Goal: Task Accomplishment & Management: Manage account settings

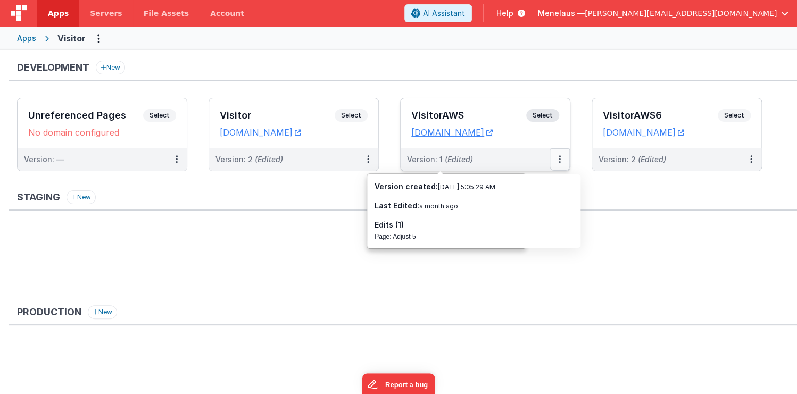
click at [559, 159] on icon at bounding box center [559, 159] width 2 height 1
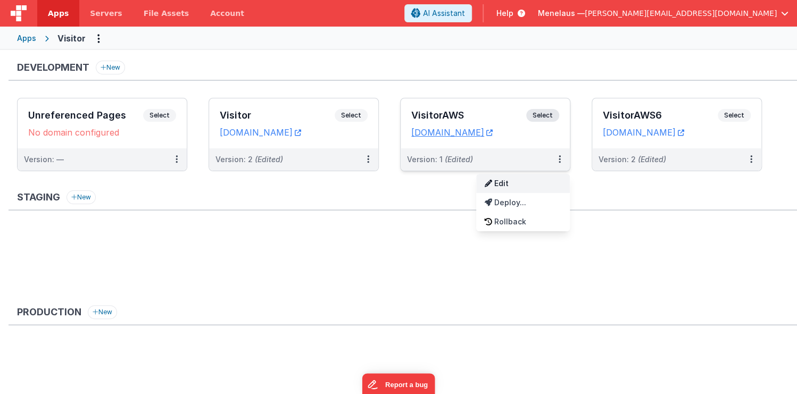
click at [507, 183] on link "Edit" at bounding box center [523, 183] width 94 height 19
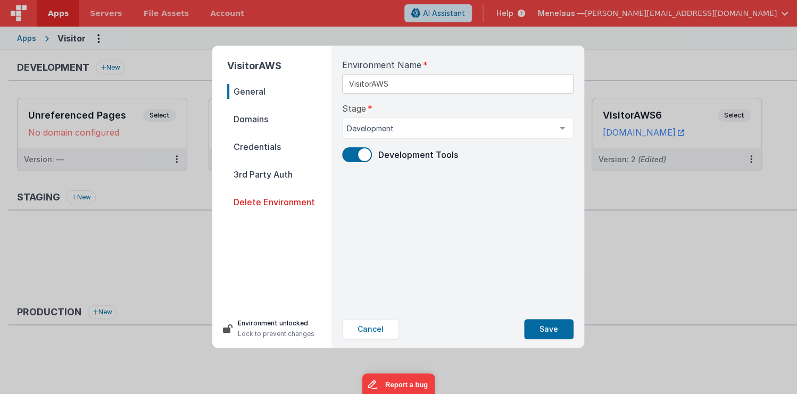
click at [241, 147] on span "Credentials" at bounding box center [279, 146] width 104 height 15
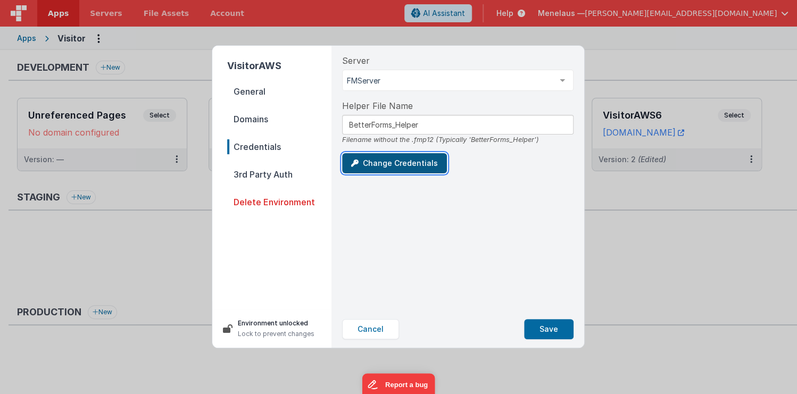
click at [385, 163] on button "Change Credentials" at bounding box center [394, 163] width 105 height 20
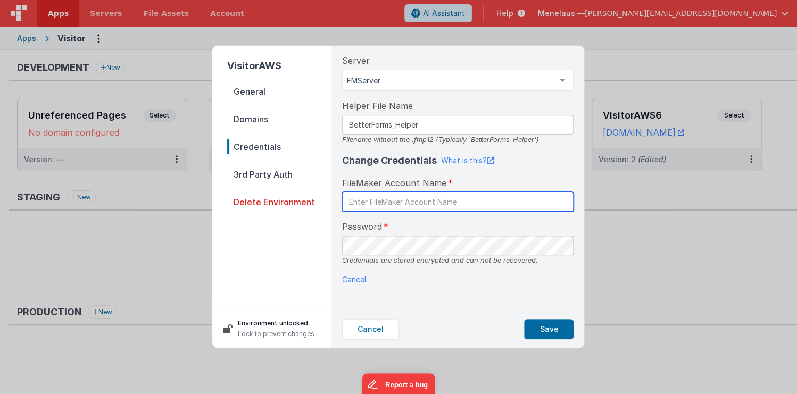
click at [404, 204] on input "text" at bounding box center [457, 202] width 231 height 20
type input "B"
click at [372, 200] on input "Betterforms" at bounding box center [457, 202] width 231 height 20
type input "BetterForms"
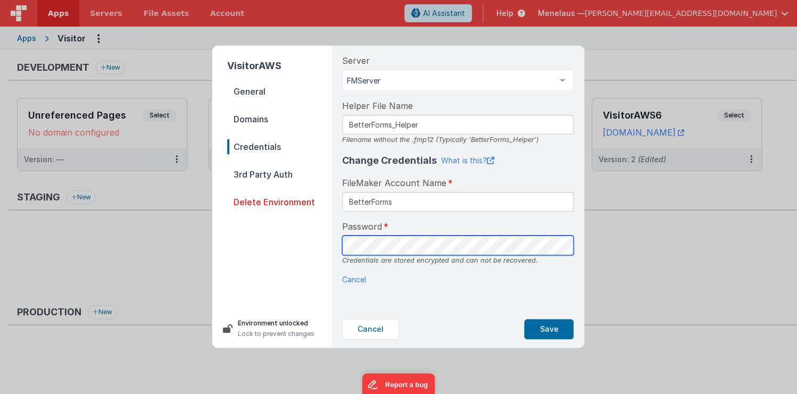
click at [330, 239] on div "VisitorAWS General Domains Credentials 3rd Party Auth Delete Environment Enviro…" at bounding box center [398, 197] width 372 height 302
click at [339, 245] on div "Server FMServer aws4 FMServer AWS5 AWS7 List is empty. Helper File Name BetterF…" at bounding box center [457, 178] width 248 height 265
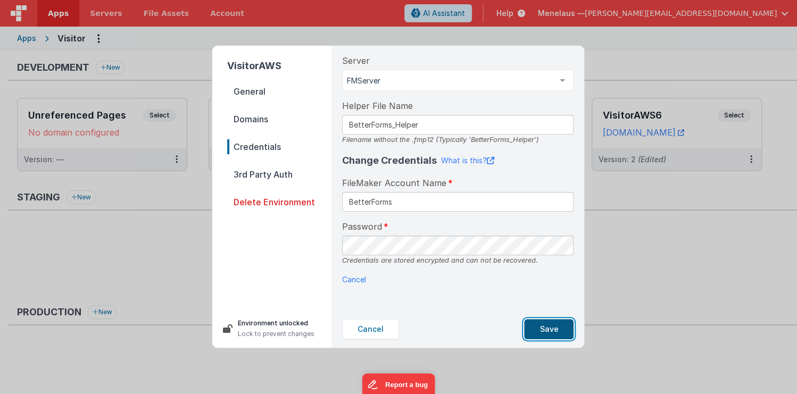
click at [552, 330] on button "Save" at bounding box center [548, 329] width 49 height 20
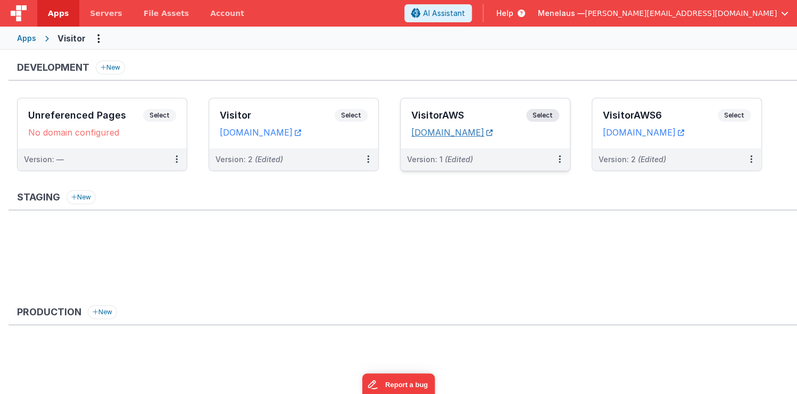
click at [492, 132] on icon at bounding box center [489, 132] width 6 height 1
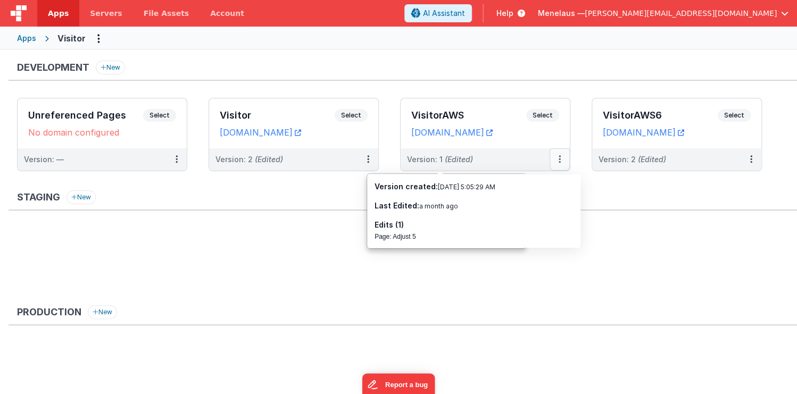
click at [561, 158] on button at bounding box center [559, 159] width 20 height 22
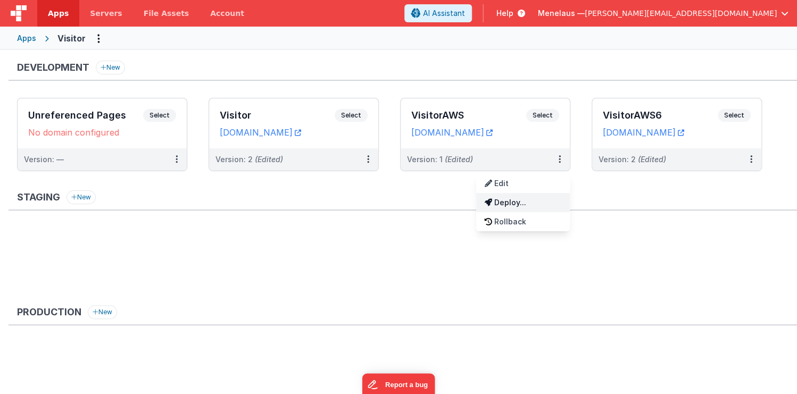
click at [506, 202] on link "Deploy..." at bounding box center [523, 202] width 94 height 19
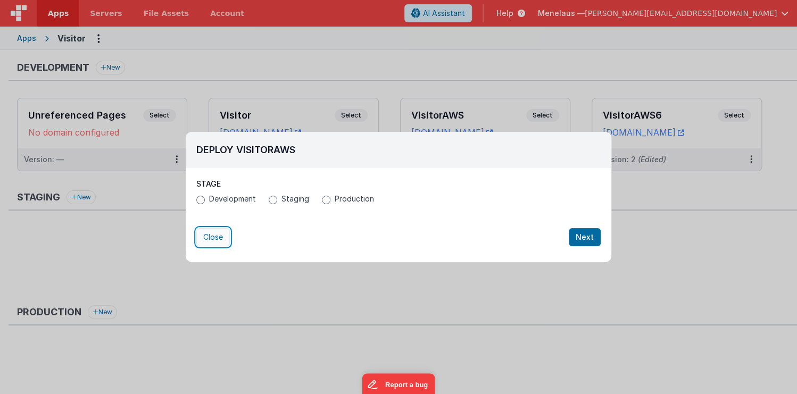
click at [216, 234] on button "Close" at bounding box center [212, 237] width 33 height 18
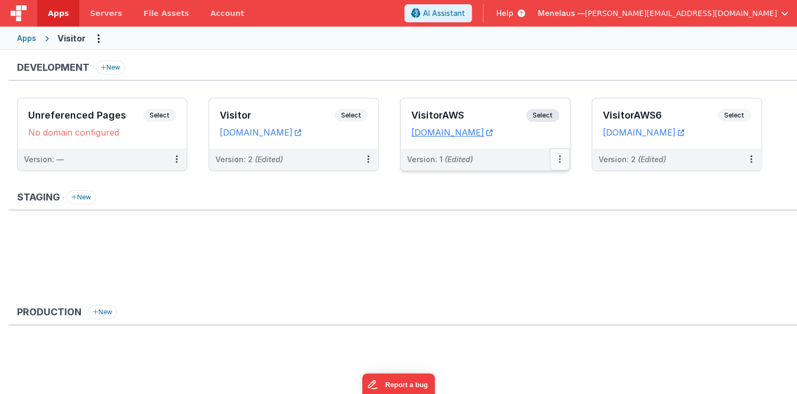
click at [557, 158] on button at bounding box center [559, 159] width 20 height 22
click at [513, 186] on link "Edit" at bounding box center [523, 183] width 94 height 19
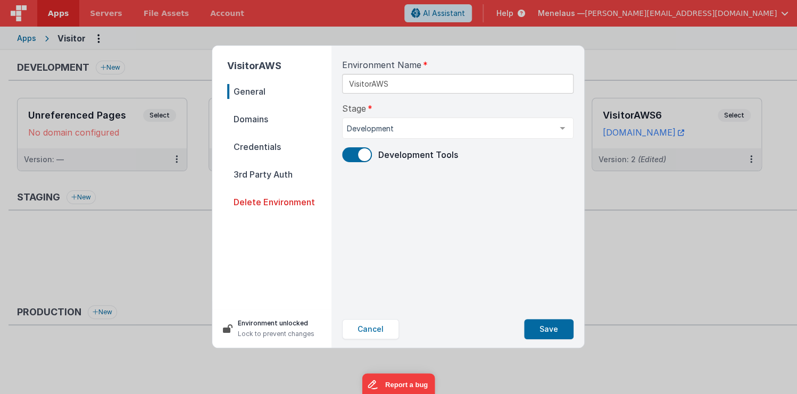
drag, startPoint x: 268, startPoint y: 145, endPoint x: 322, endPoint y: 107, distance: 66.4
click at [266, 145] on span "Credentials" at bounding box center [279, 146] width 104 height 15
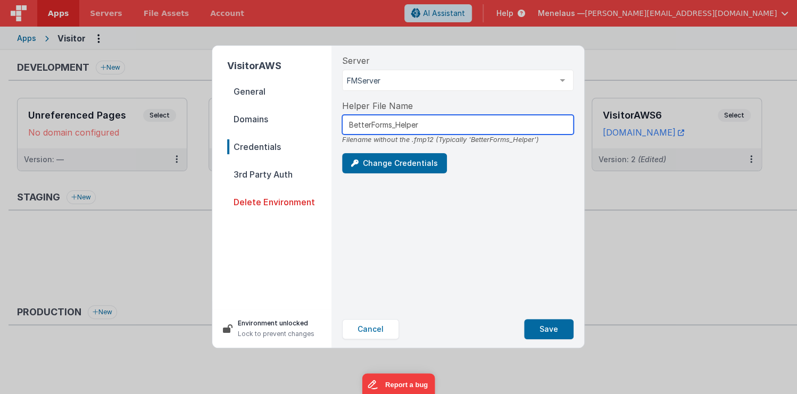
click at [437, 126] on input "BetterForms_Helper" at bounding box center [457, 125] width 231 height 20
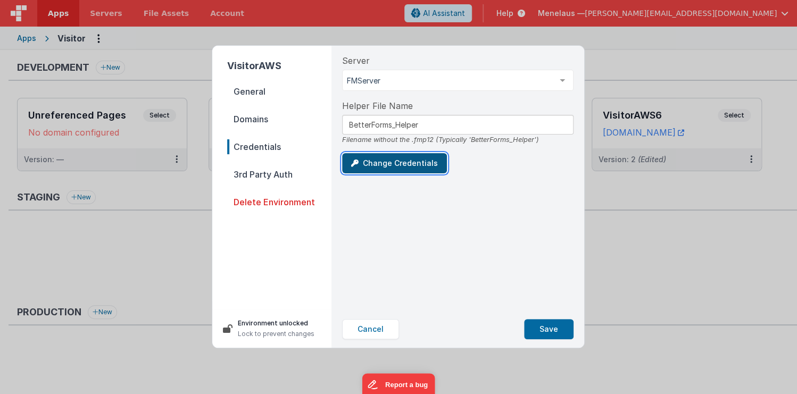
click at [416, 164] on button "Change Credentials" at bounding box center [394, 163] width 105 height 20
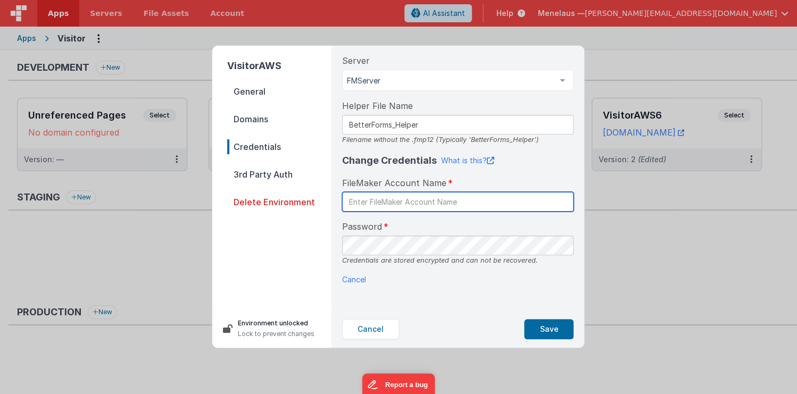
click at [415, 200] on input "text" at bounding box center [457, 202] width 231 height 20
drag, startPoint x: 400, startPoint y: 203, endPoint x: 308, endPoint y: 203, distance: 91.5
click at [308, 203] on div "VisitorAWS General Domains Credentials 3rd Party Auth Delete Environment Enviro…" at bounding box center [398, 197] width 372 height 302
type input "[PERSON_NAME]"
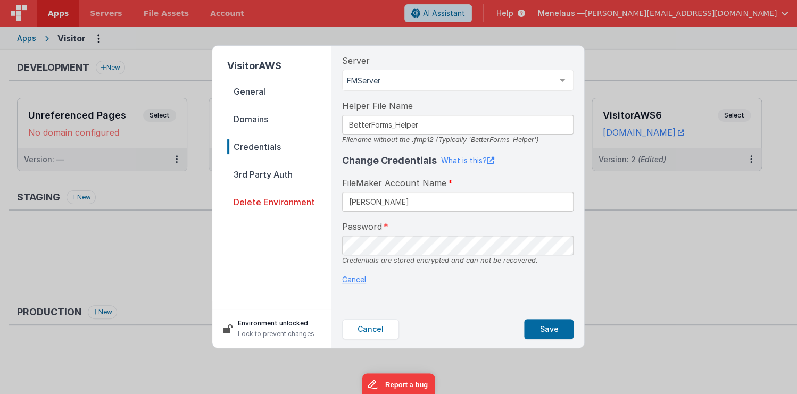
click at [554, 278] on p "Cancel" at bounding box center [457, 279] width 231 height 11
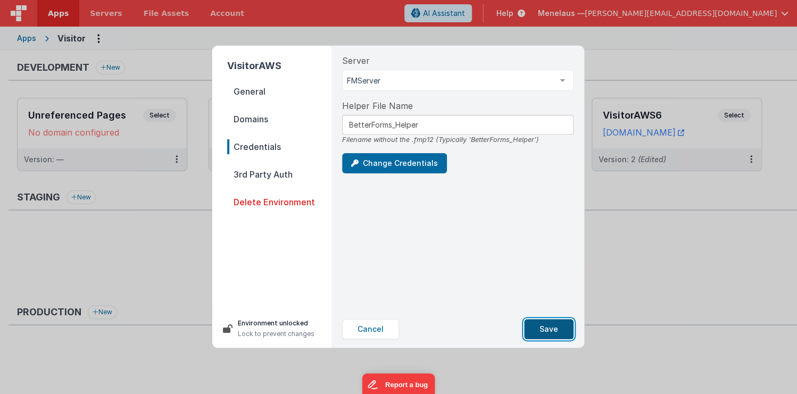
click at [551, 331] on button "Save" at bounding box center [548, 329] width 49 height 20
